Goal: Task Accomplishment & Management: Use online tool/utility

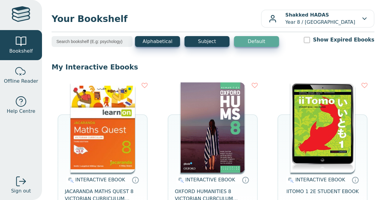
click at [103, 133] on img at bounding box center [103, 127] width 65 height 90
click at [133, 134] on img at bounding box center [103, 127] width 65 height 90
